Goal: Information Seeking & Learning: Learn about a topic

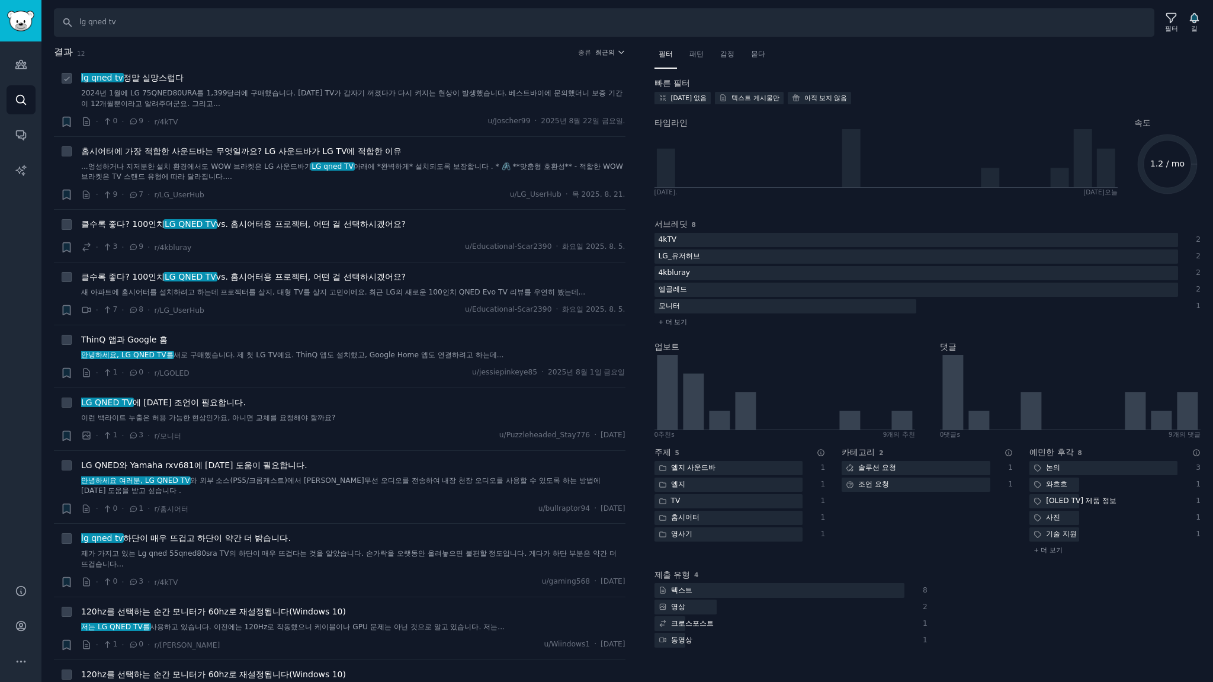
click at [406, 65] on li "+ lg qned tv 정말 실망스럽다 2024년 1월에 LG 75QNED80URA를 1,399달러에 구매했습니다. [DATE] TV가 갑자기…" at bounding box center [339, 99] width 571 height 73
click at [26, 67] on icon "사이드바" at bounding box center [20, 64] width 11 height 8
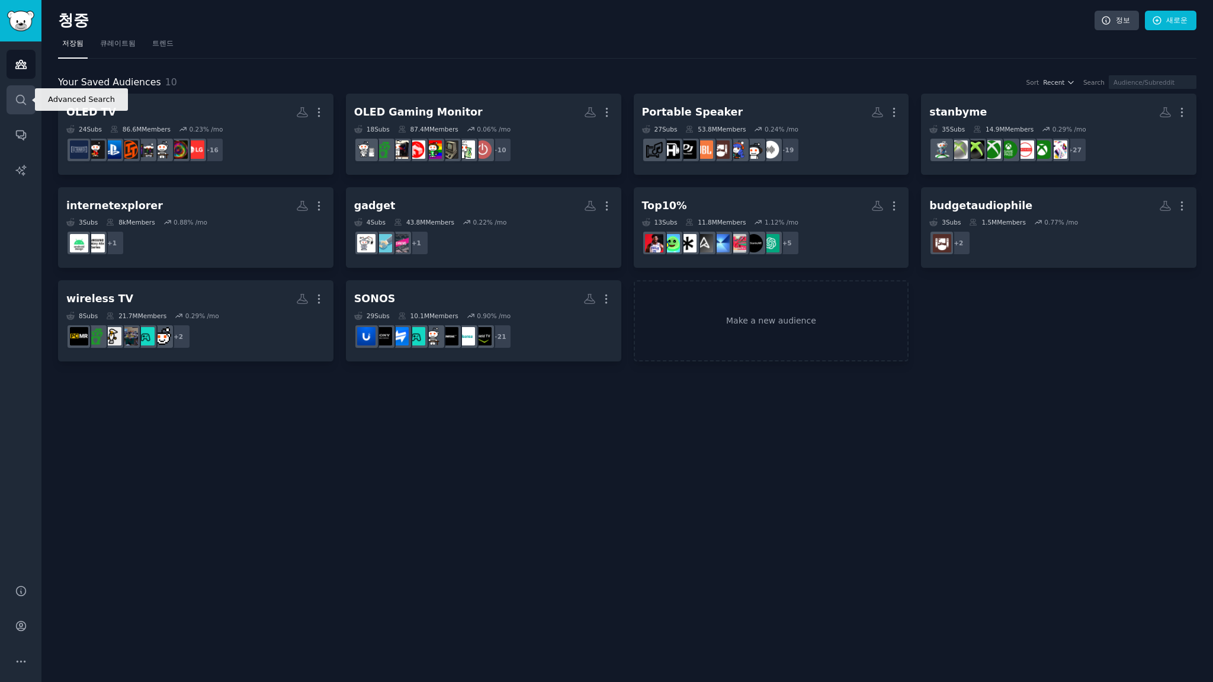
click at [30, 95] on link "찾다" at bounding box center [21, 99] width 29 height 29
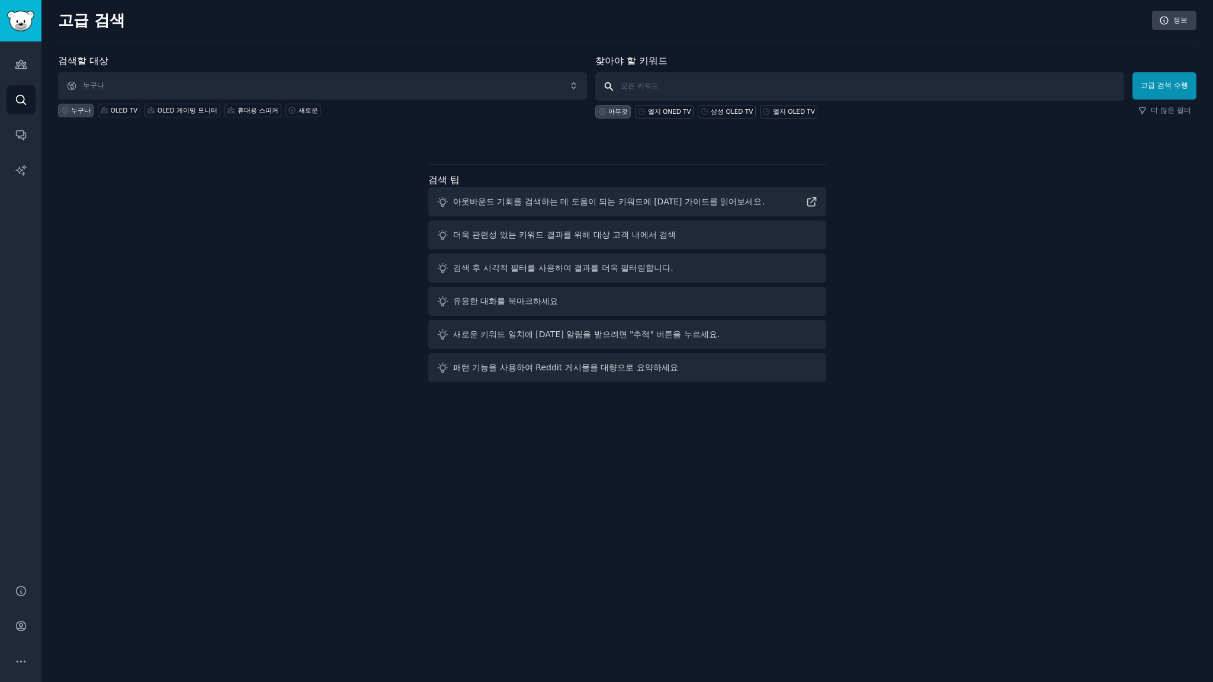
click at [663, 91] on input "text" at bounding box center [859, 86] width 529 height 28
type input "lg qned tv"
click button "고급 검색 수행" at bounding box center [1164, 85] width 64 height 27
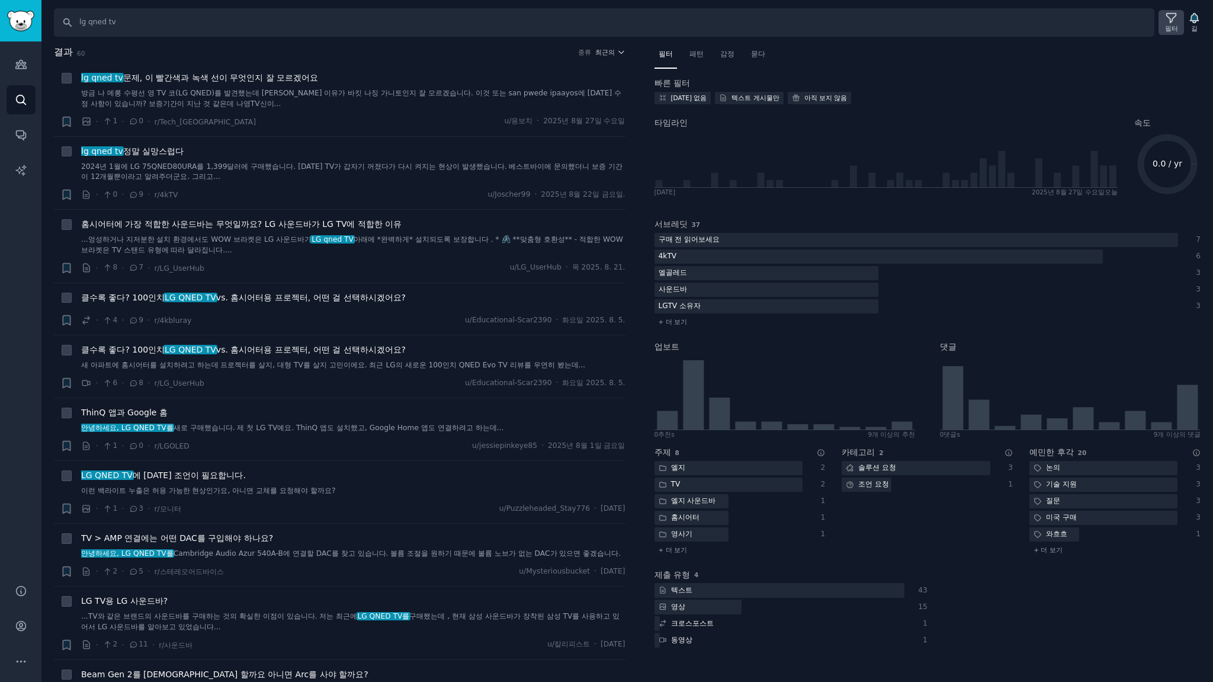
click at [1173, 23] on icon at bounding box center [1171, 18] width 12 height 12
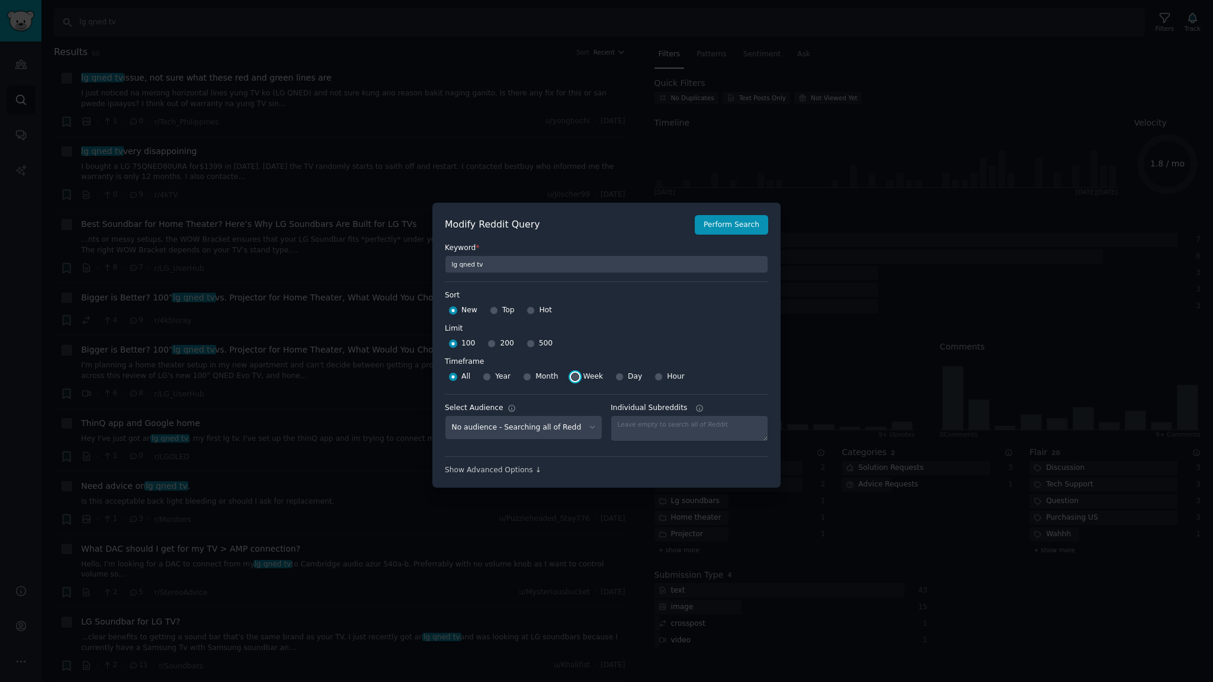
click at [571, 377] on input "Week" at bounding box center [575, 376] width 8 height 8
radio input "true"
click at [736, 220] on button "Perform Search" at bounding box center [731, 225] width 73 height 20
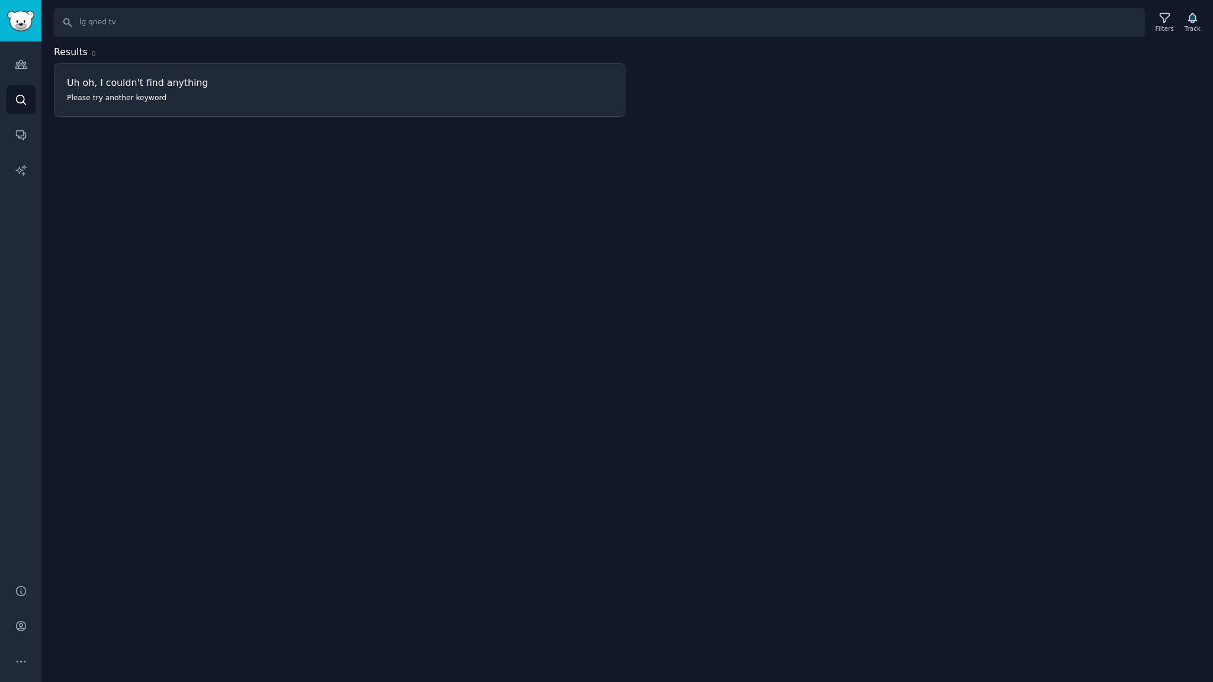
click at [775, 125] on div "Search lg qned tv Filters Track Results 0 Uh oh, I couldn't find anything Pleas…" at bounding box center [626, 341] width 1171 height 682
click at [412, 397] on div "Search lg qned tv Filters Track Results 0 Uh oh, I couldn't find anything Pleas…" at bounding box center [626, 341] width 1171 height 682
